Goal: Ask a question: Seek information or help from site administrators or community

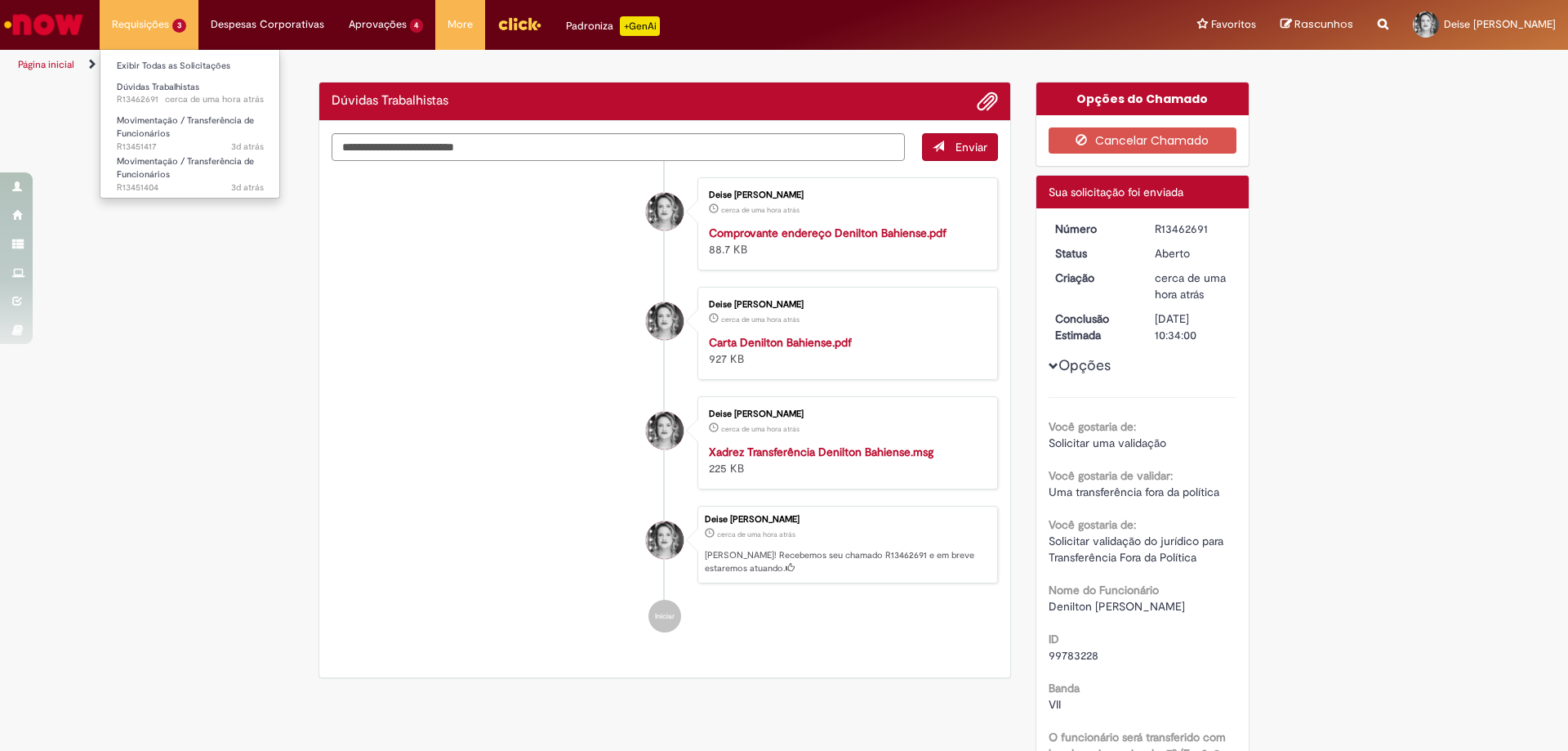
click at [160, 28] on li "Requisições 3 Exibir Todas as Solicitações Dúvidas Trabalhistas cerca de uma ho…" at bounding box center [149, 24] width 99 height 49
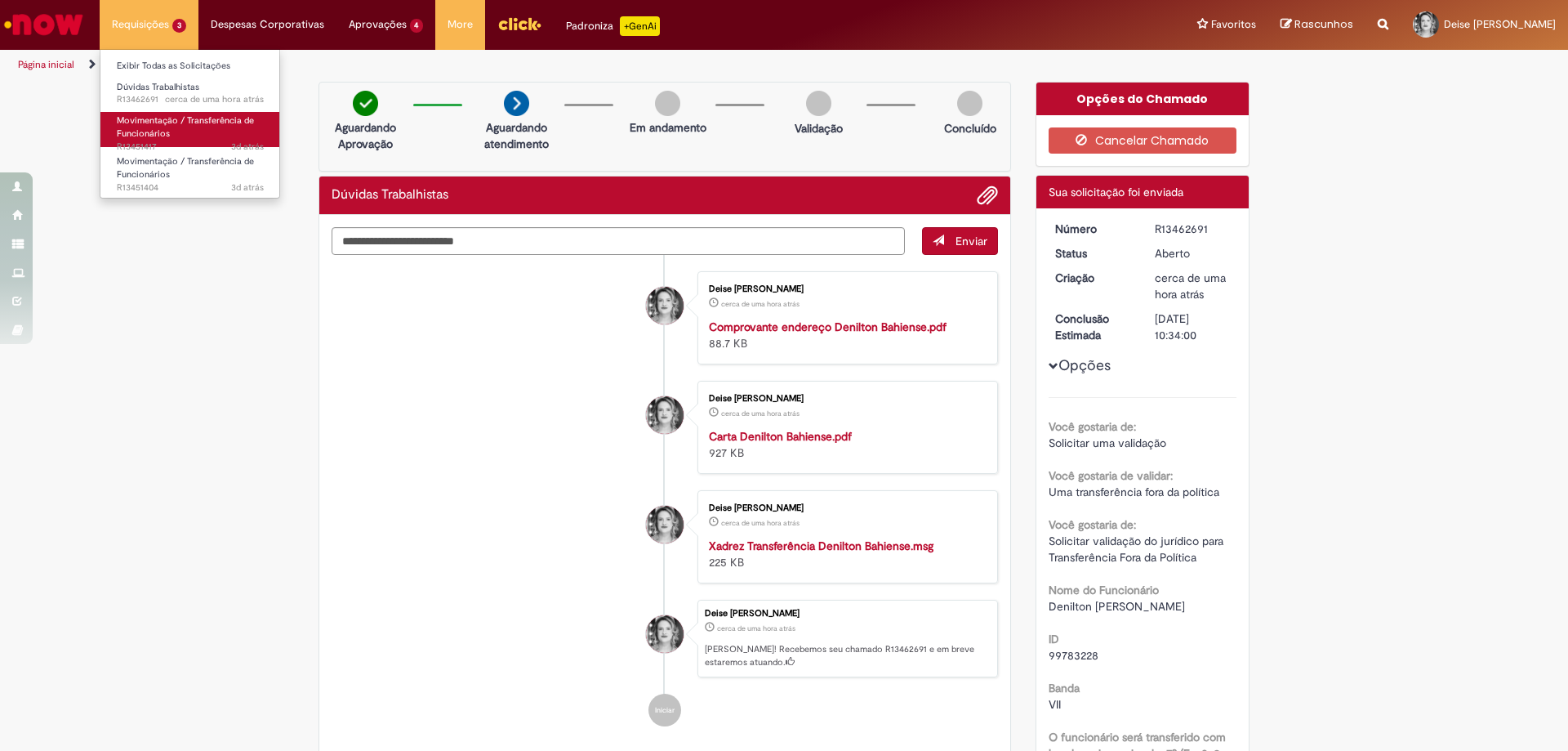
click at [155, 134] on span "Movimentação / Transferência de Funcionários" at bounding box center [185, 127] width 137 height 25
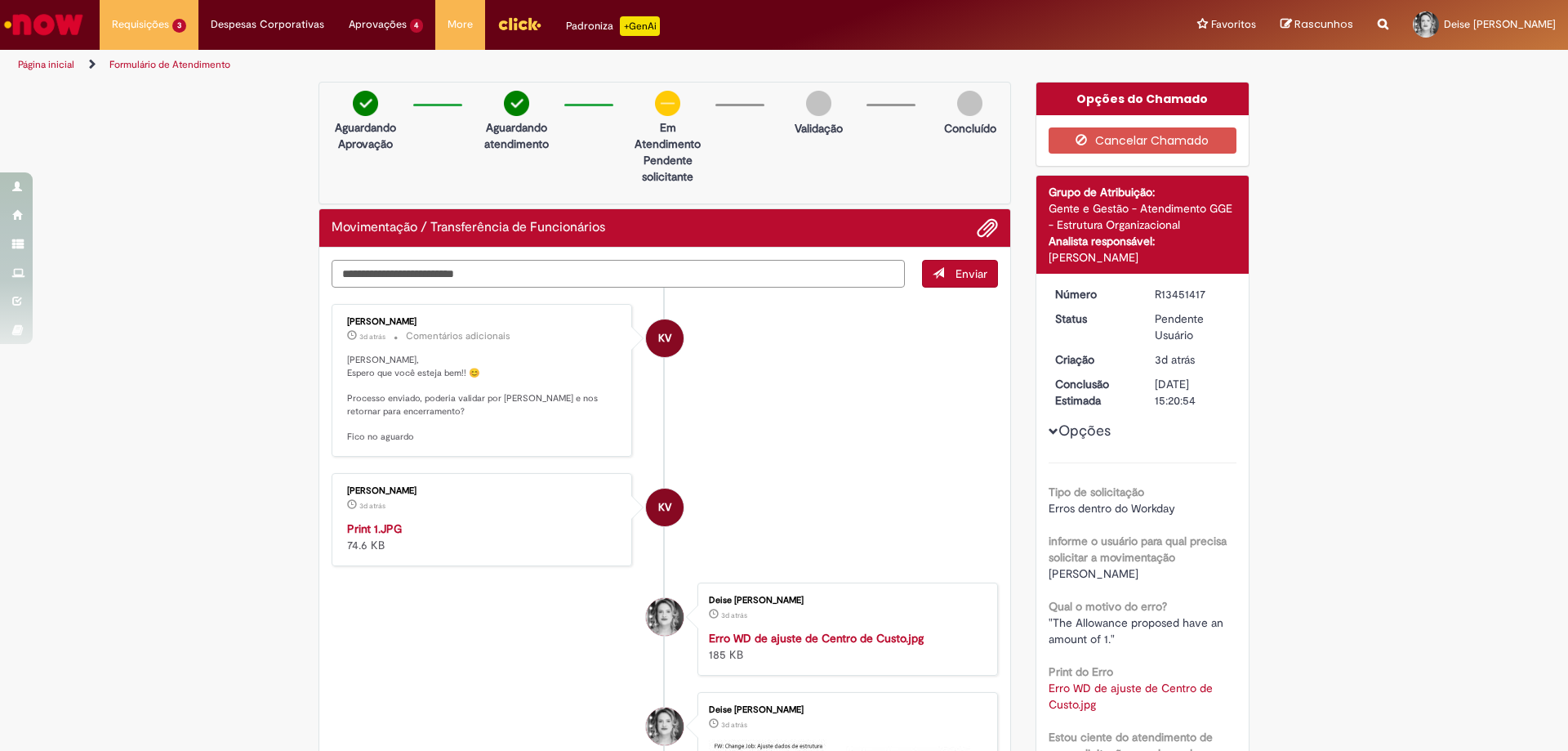
click at [639, 267] on textarea "Digite sua mensagem aqui..." at bounding box center [619, 273] width 574 height 27
type textarea "**********"
drag, startPoint x: 323, startPoint y: 262, endPoint x: 150, endPoint y: 257, distance: 173.1
click at [150, 257] on div "**********" at bounding box center [784, 630] width 1568 height 1097
drag, startPoint x: 501, startPoint y: 277, endPoint x: 257, endPoint y: 258, distance: 244.7
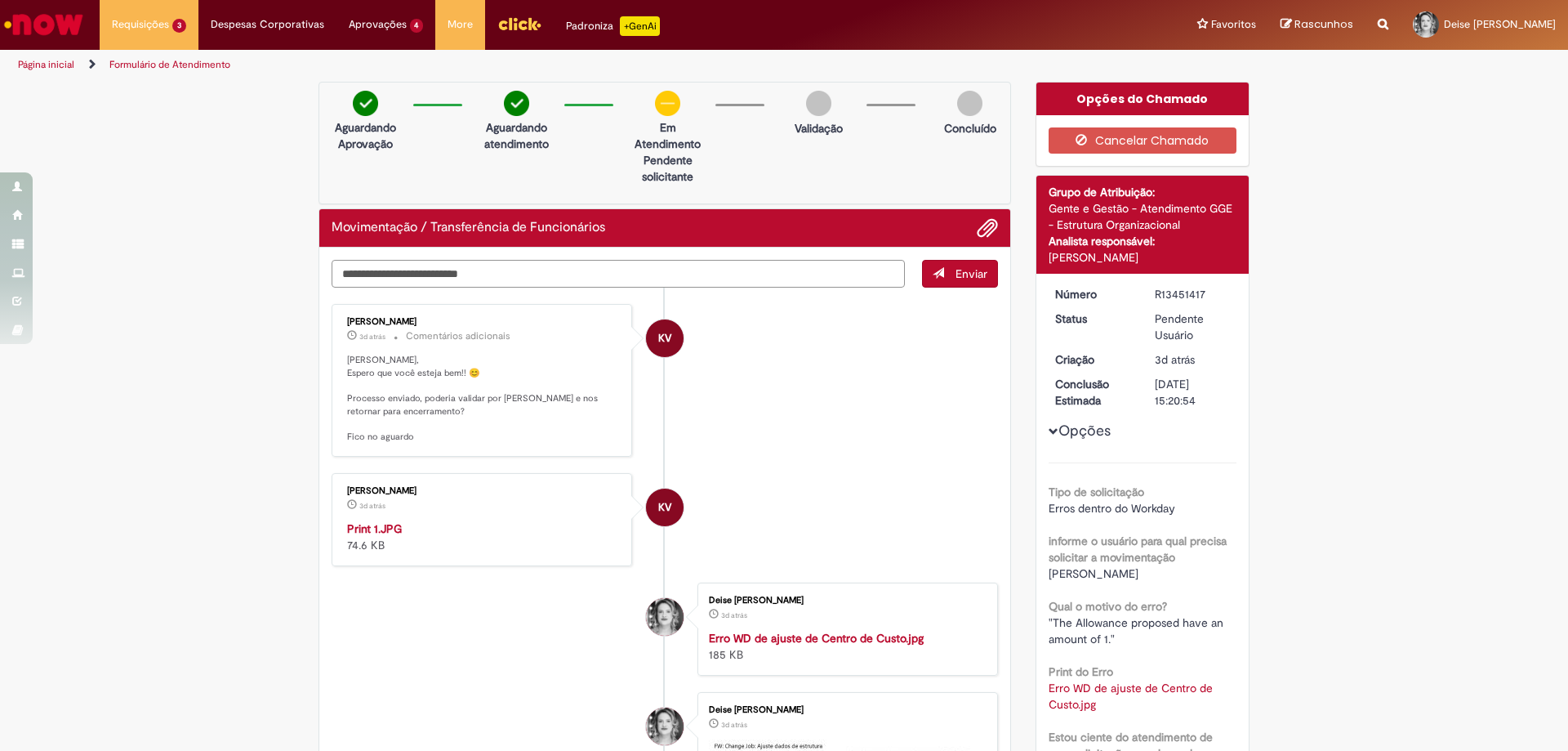
click at [257, 258] on div "**********" at bounding box center [784, 630] width 1568 height 1097
click at [981, 280] on button "Enviar" at bounding box center [959, 273] width 76 height 27
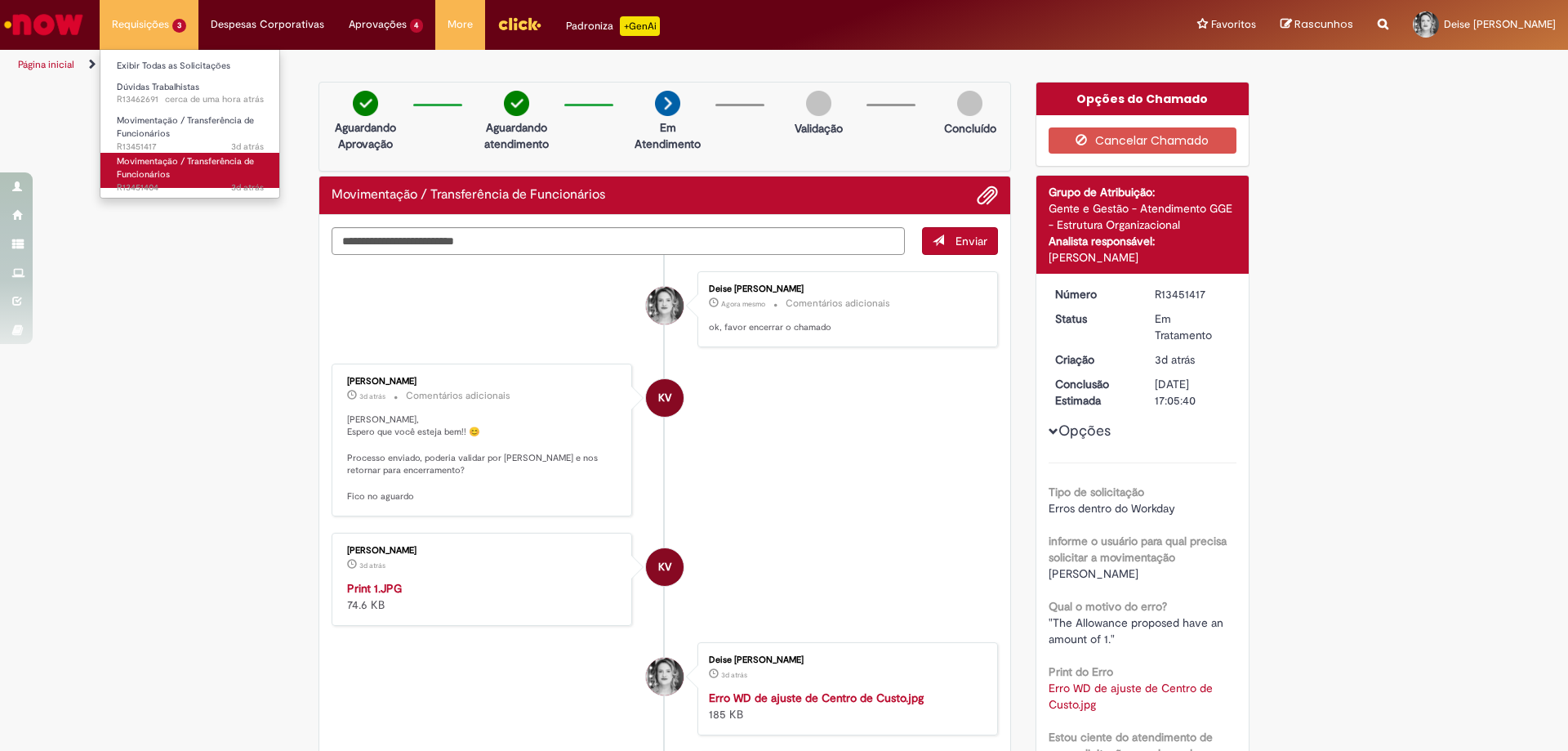
click at [163, 160] on span "Movimentação / Transferência de Funcionários" at bounding box center [185, 168] width 137 height 25
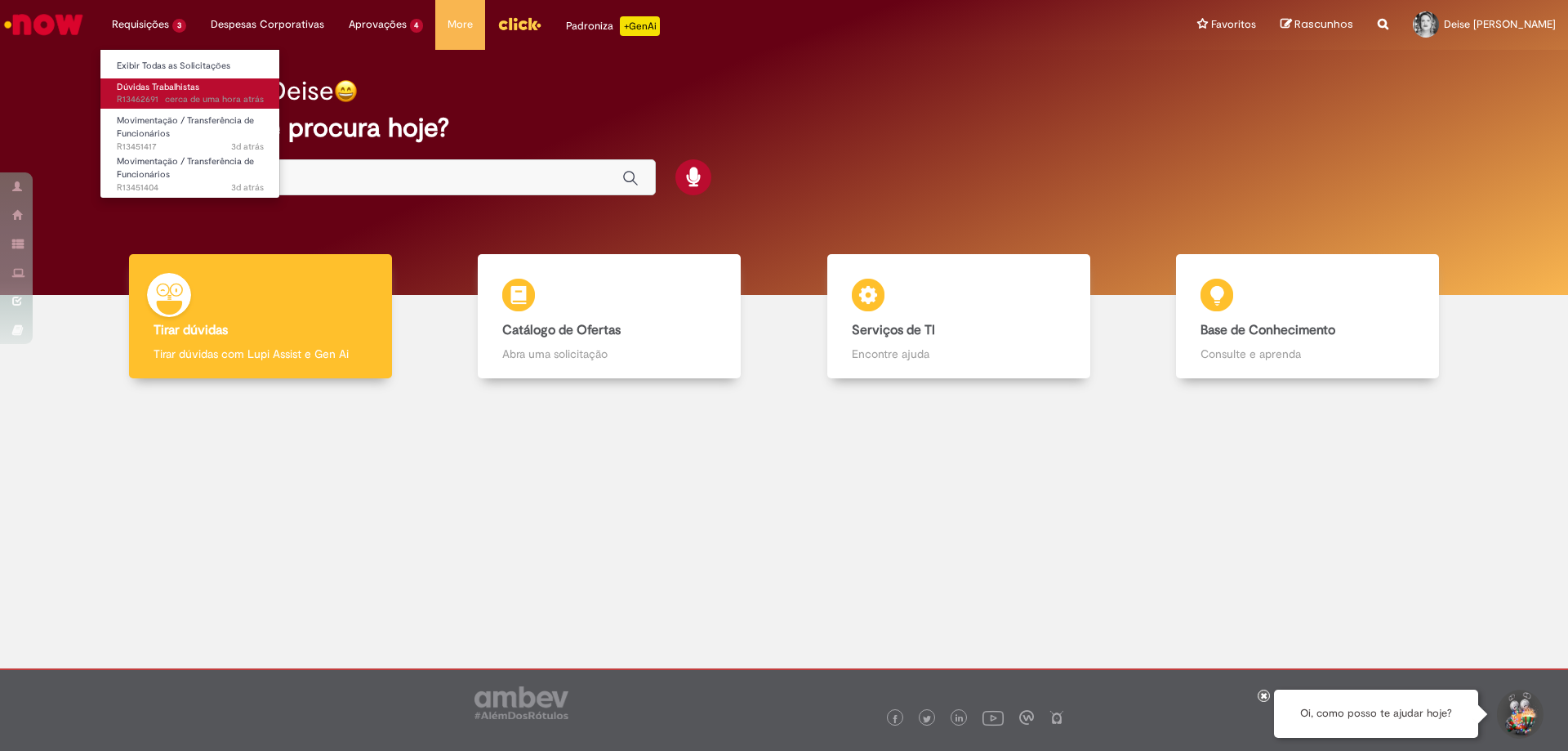
click at [148, 95] on span "cerca de uma hora atrás cerca de uma hora atrás R13462691" at bounding box center [190, 100] width 147 height 13
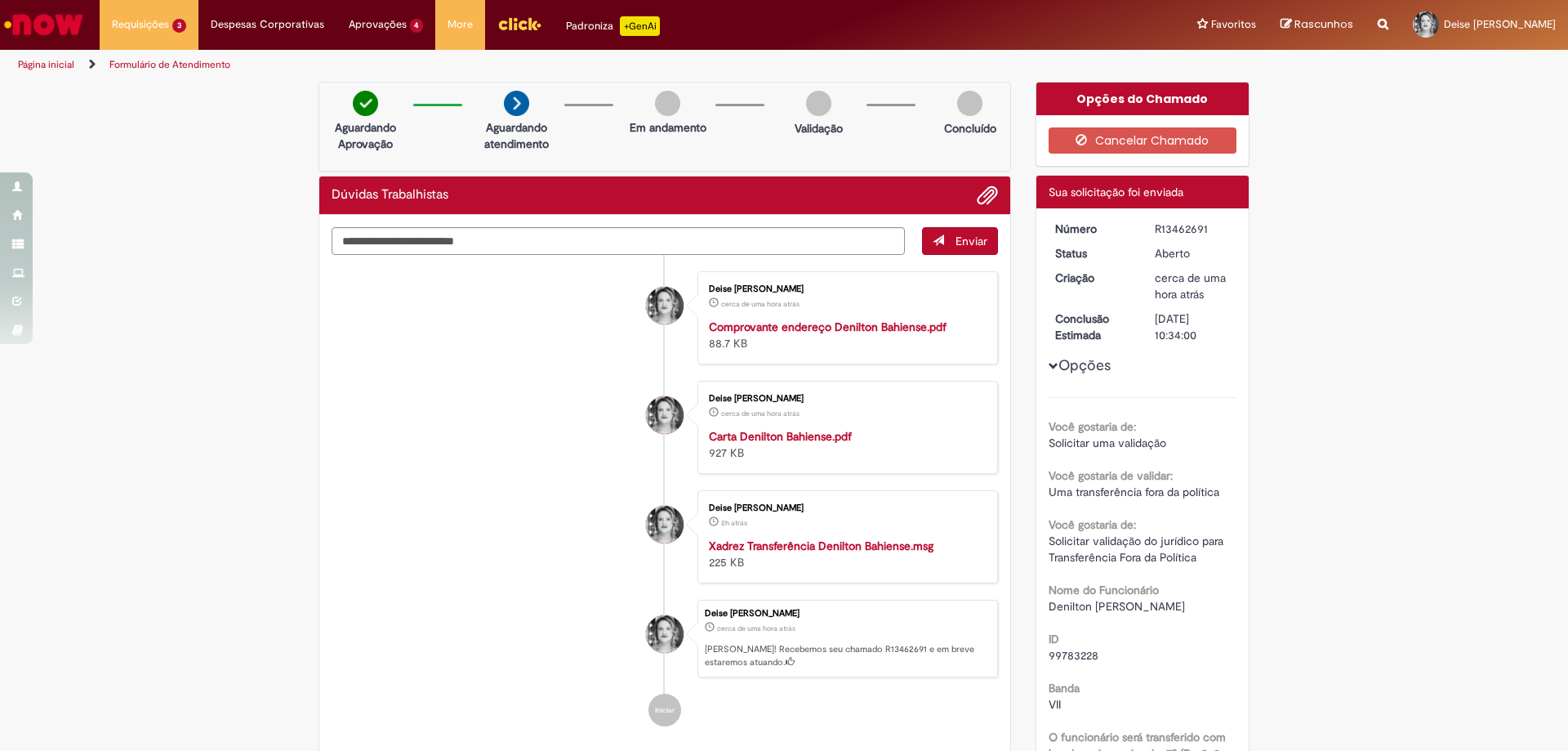
drag, startPoint x: 270, startPoint y: 549, endPoint x: 315, endPoint y: 566, distance: 48.1
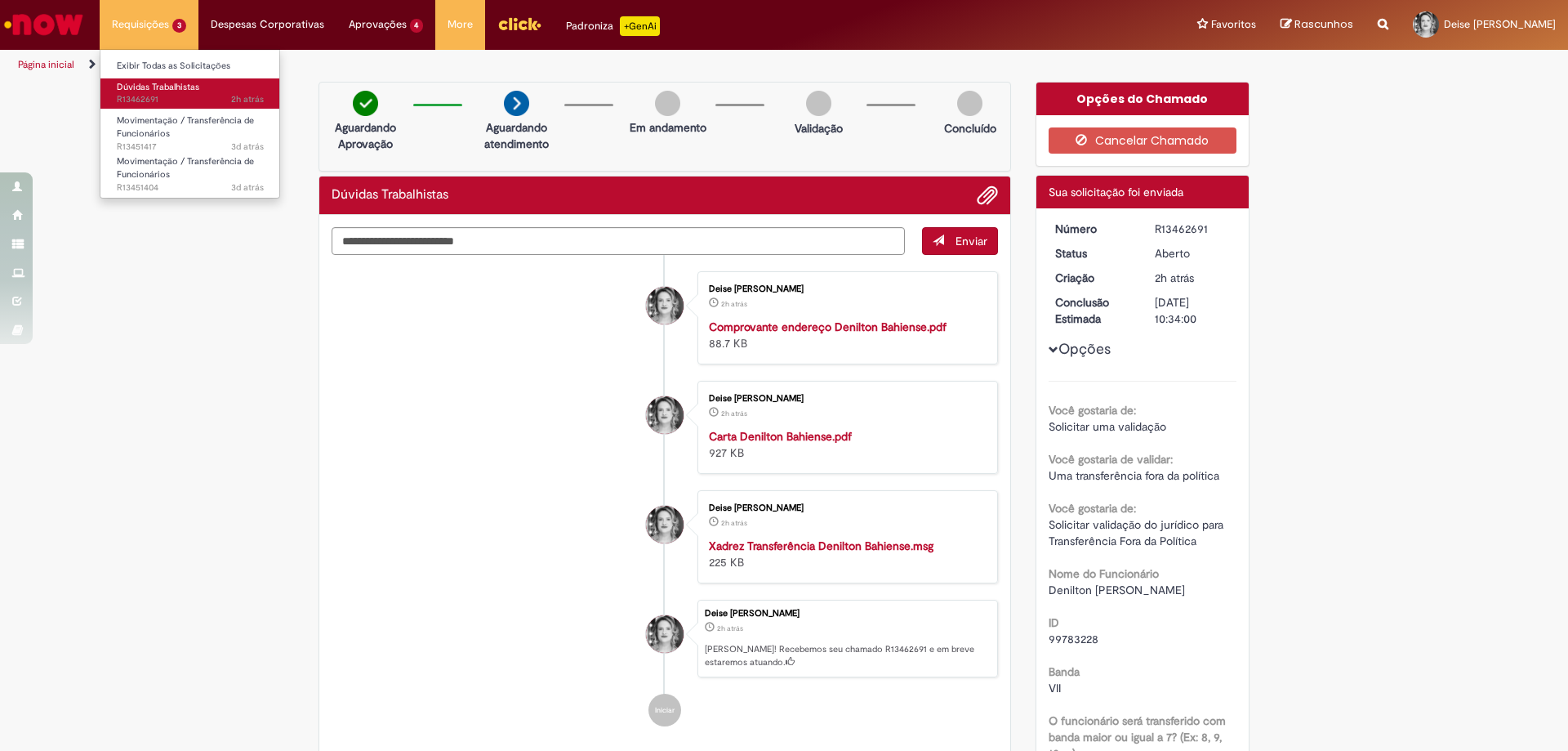
click at [138, 87] on span "Dúvidas Trabalhistas" at bounding box center [157, 86] width 82 height 12
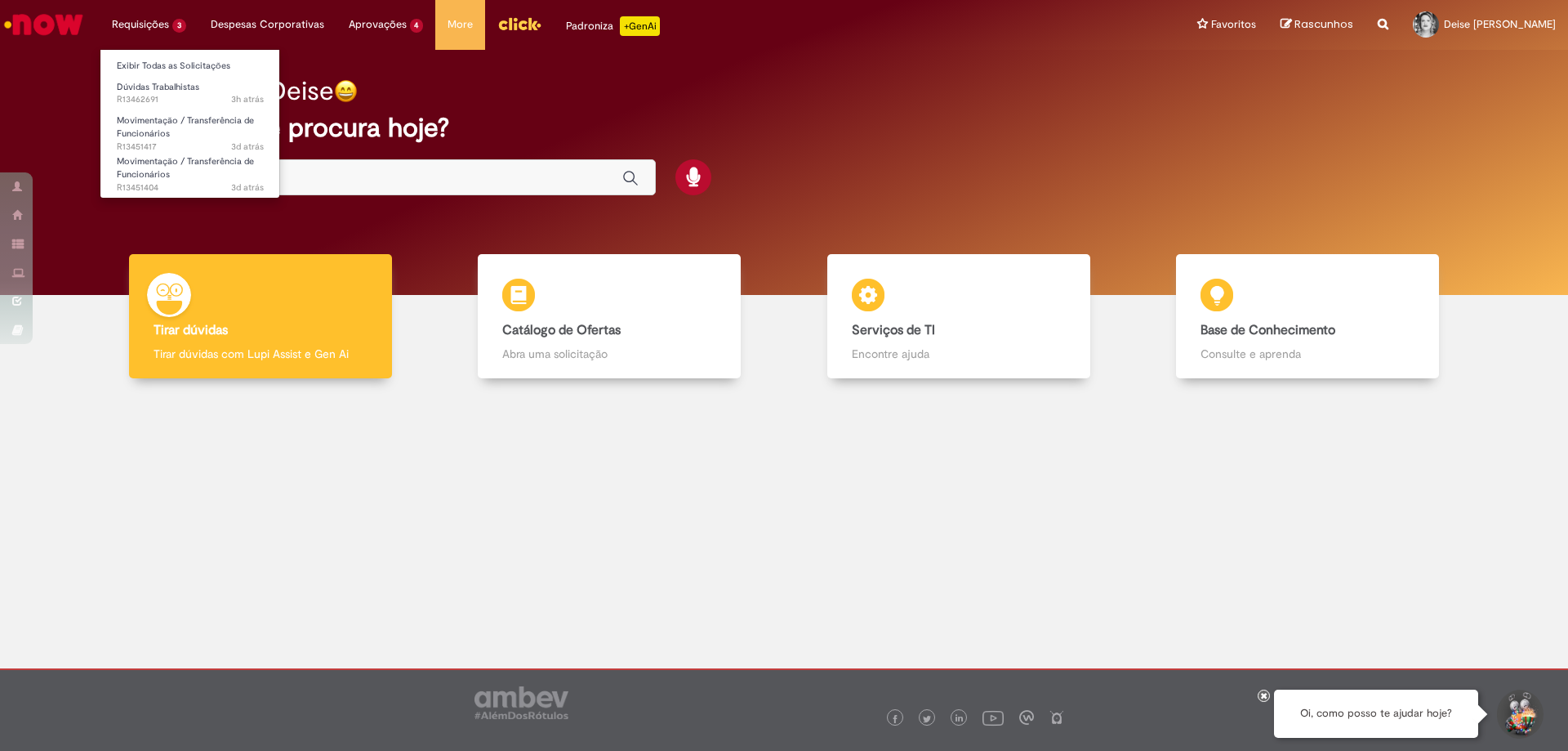
click at [169, 27] on li "Requisições 3 Exibir Todas as Solicitações Dúvidas Trabalhistas 3h atrás 3 hora…" at bounding box center [149, 24] width 99 height 49
click at [157, 92] on span "Dúvidas Trabalhistas" at bounding box center [157, 86] width 82 height 12
click at [159, 92] on span "Dúvidas Trabalhistas" at bounding box center [157, 86] width 82 height 12
